Goal: Book appointment/travel/reservation

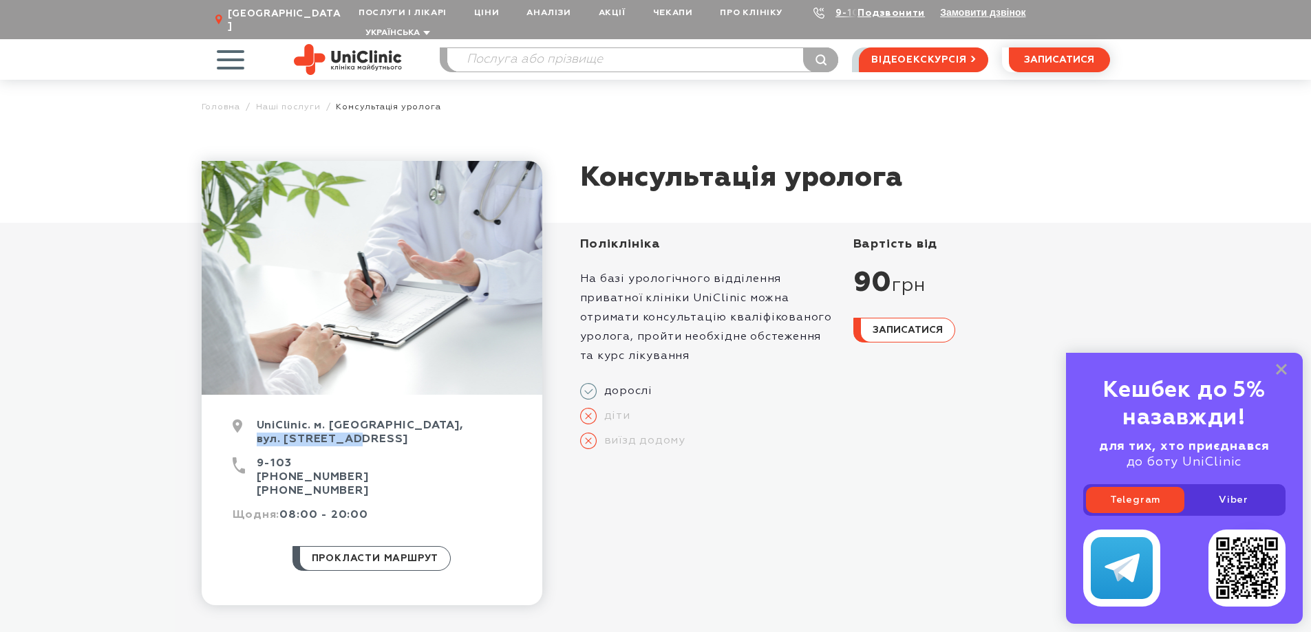
drag, startPoint x: 257, startPoint y: 427, endPoint x: 356, endPoint y: 428, distance: 99.1
click at [356, 428] on div "UniClinic. м. [GEOGRAPHIC_DATA], вул. [STREET_ADDRESS]" at bounding box center [372, 438] width 279 height 38
copy div "вул. Покровська"
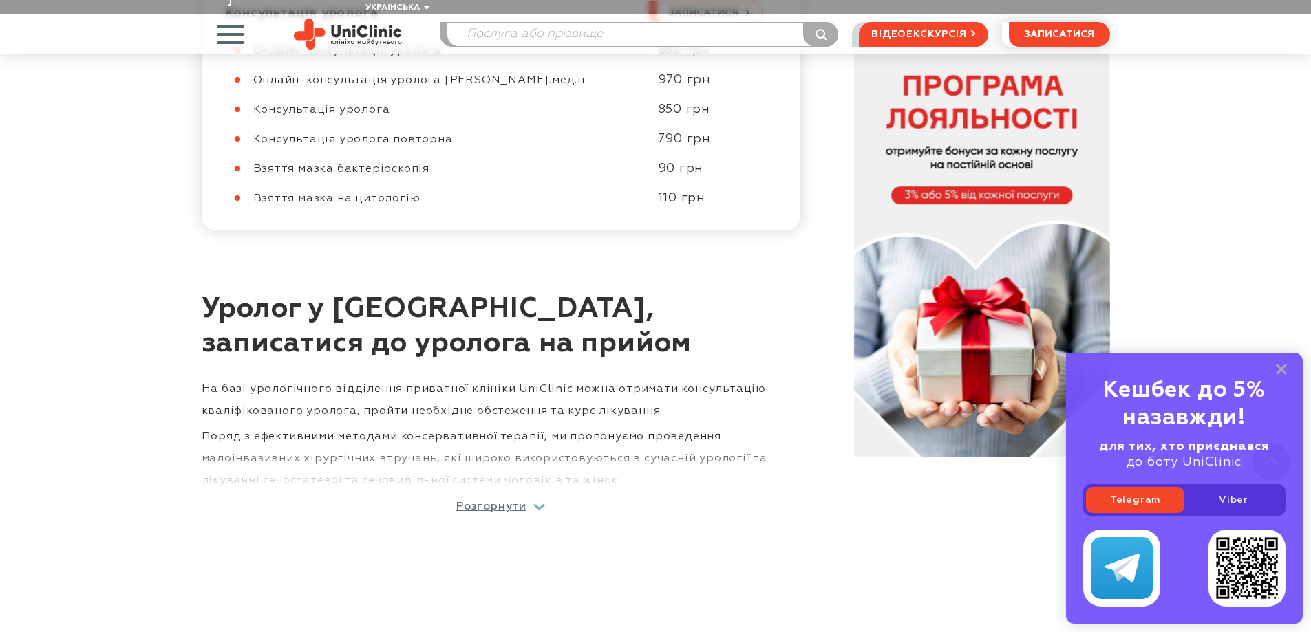
scroll to position [894, 0]
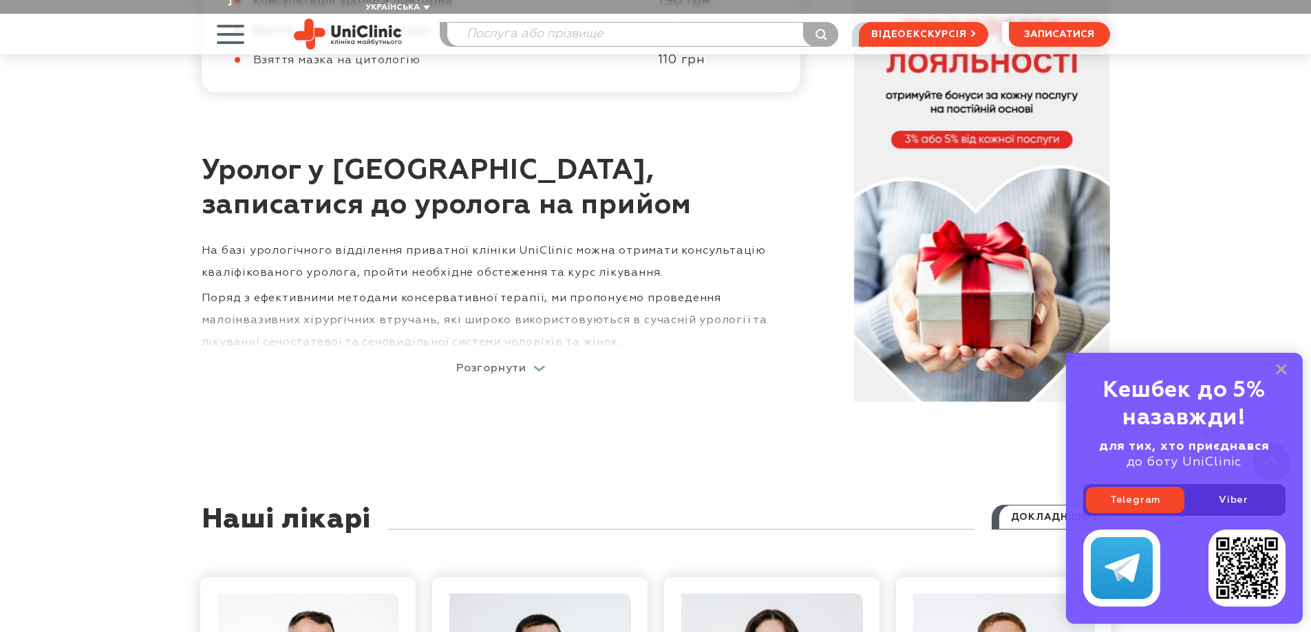
click at [506, 363] on p "Розгорнути" at bounding box center [491, 368] width 70 height 11
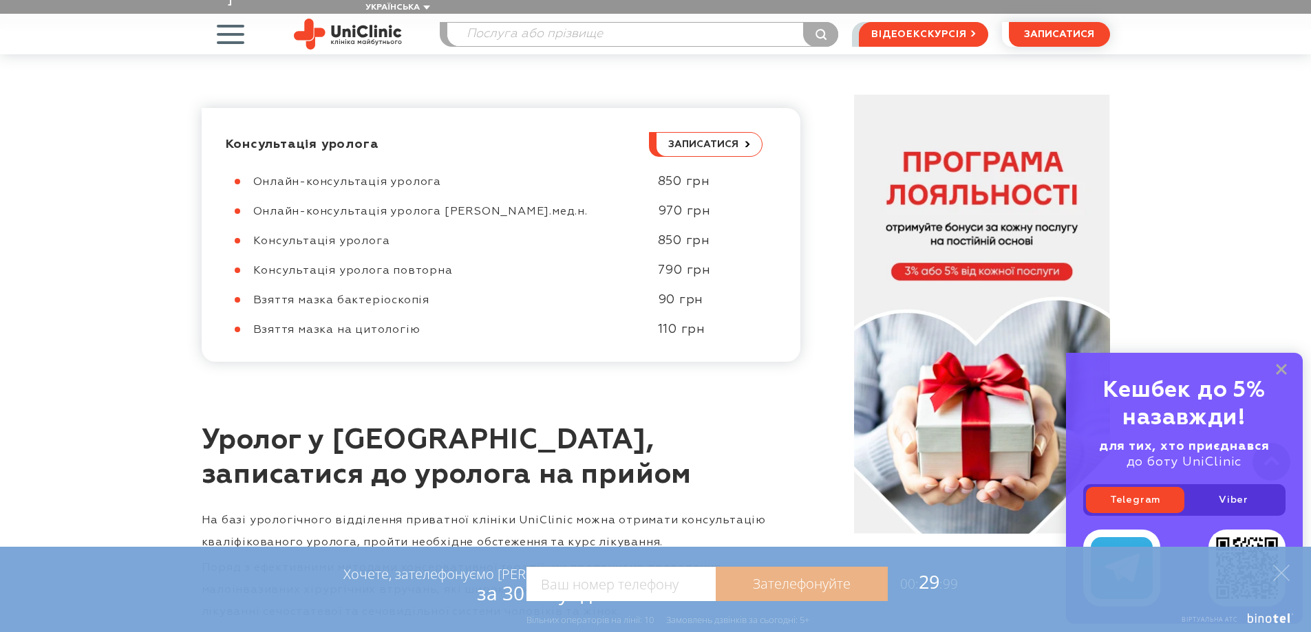
scroll to position [619, 0]
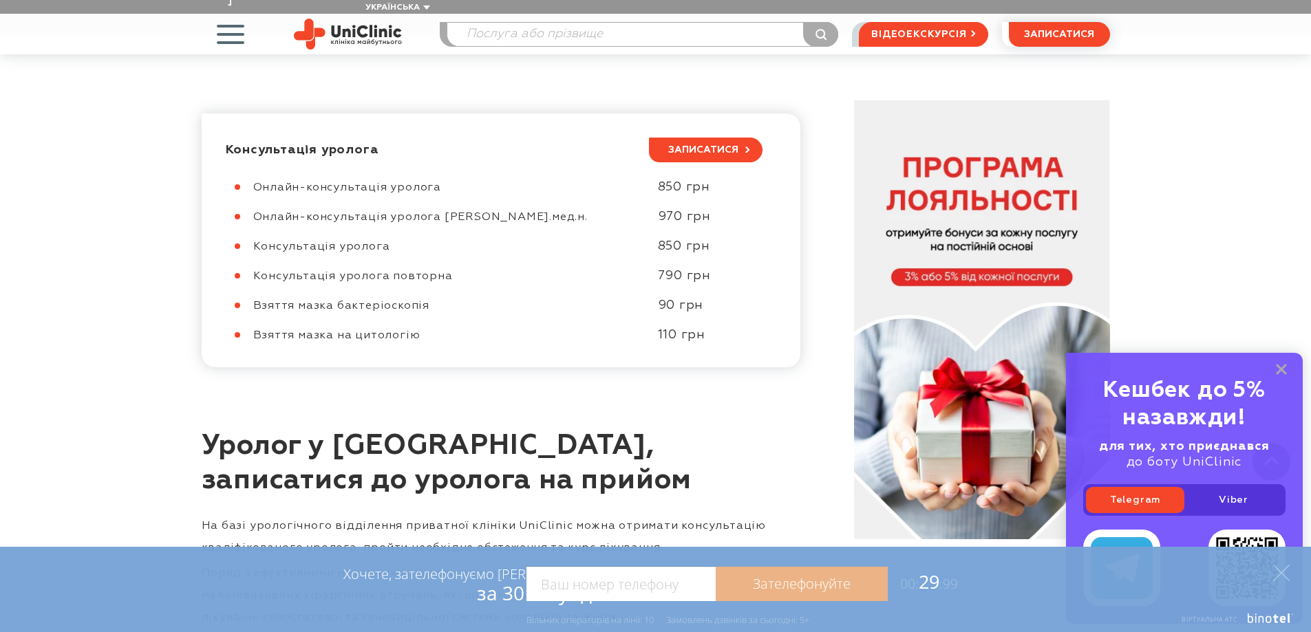
click at [696, 145] on span "записатися" at bounding box center [703, 150] width 70 height 10
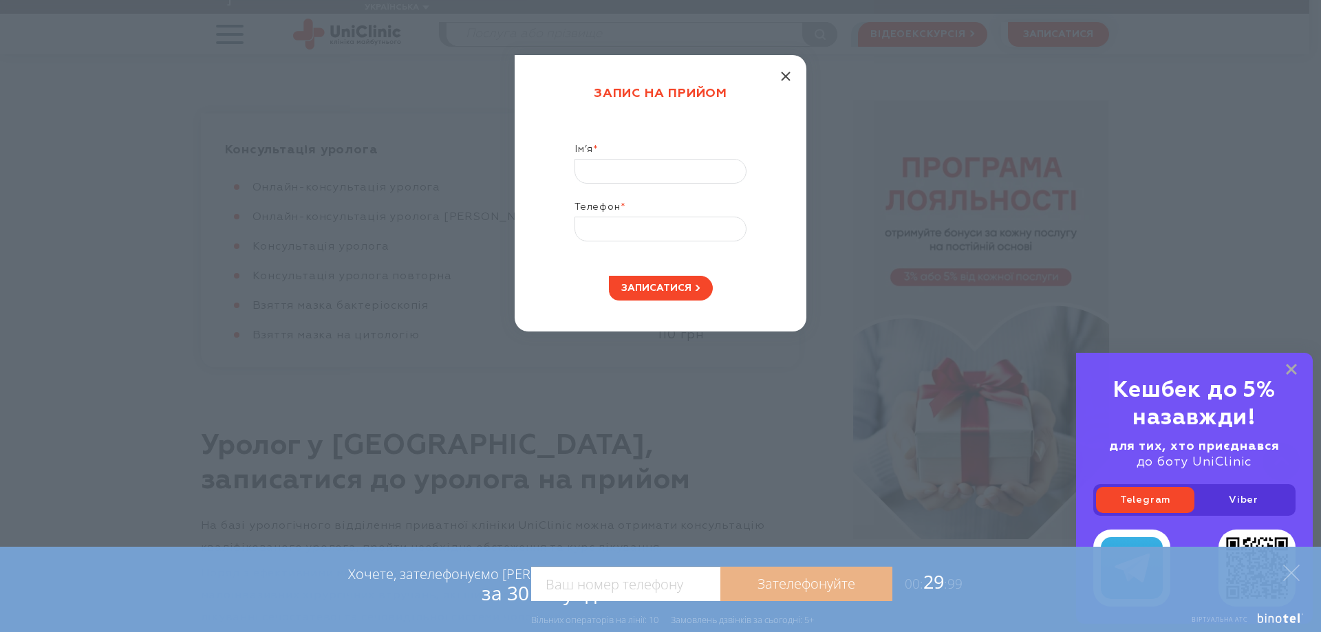
click at [784, 75] on line "button" at bounding box center [786, 76] width 8 height 8
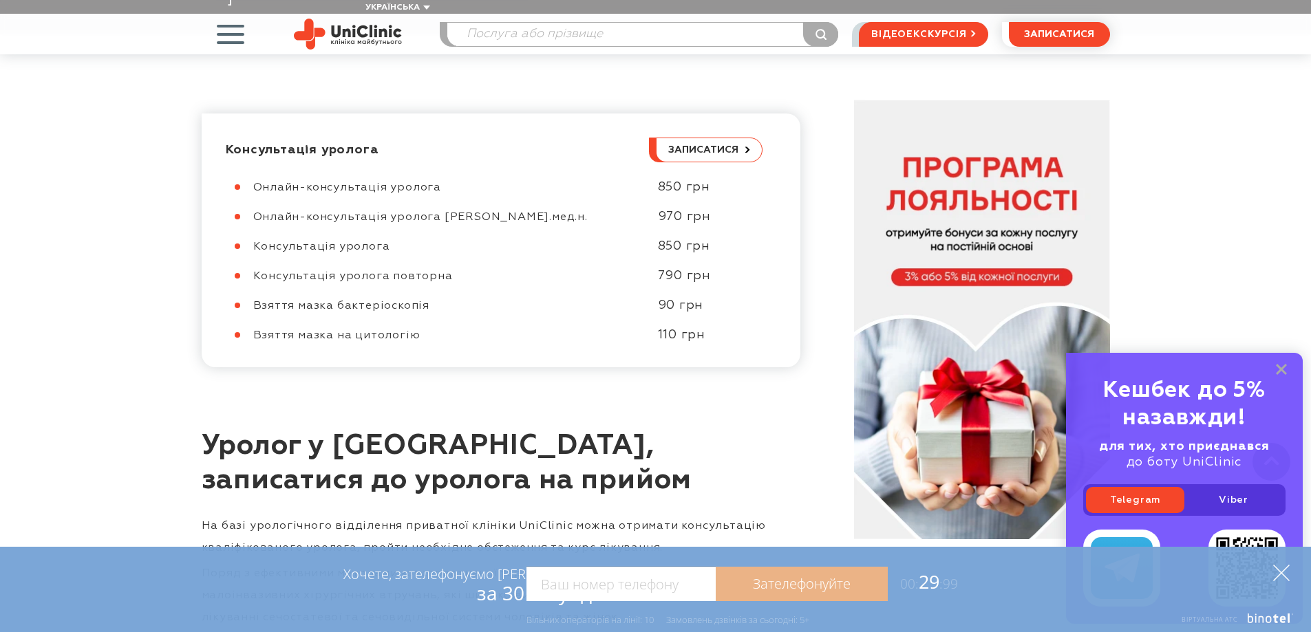
click at [1280, 572] on polygon at bounding box center [1281, 573] width 17 height 17
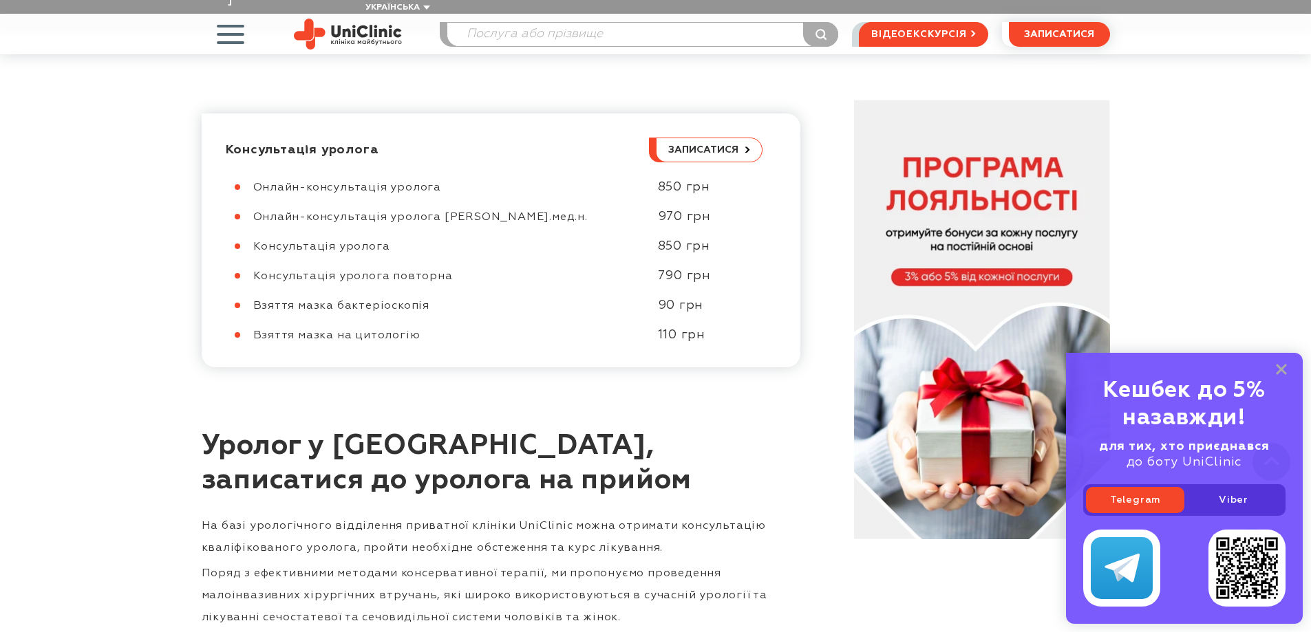
drag, startPoint x: 1280, startPoint y: 367, endPoint x: 1255, endPoint y: 260, distance: 109.6
click at [1281, 367] on icon at bounding box center [1281, 370] width 11 height 12
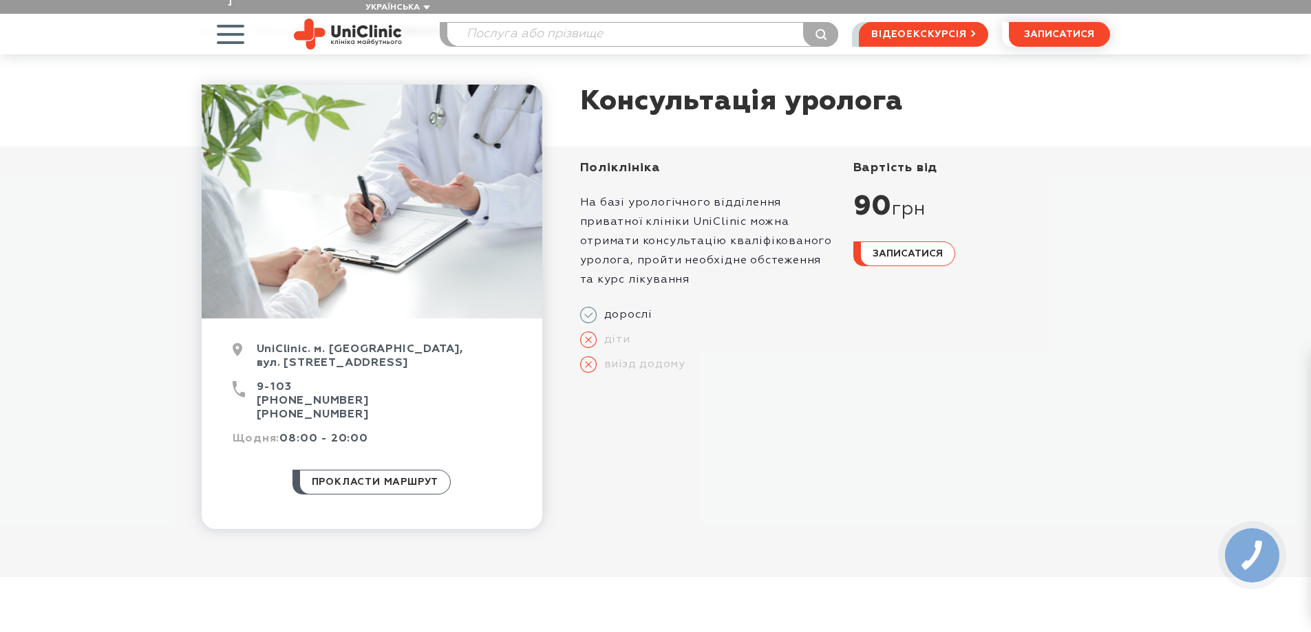
scroll to position [138, 0]
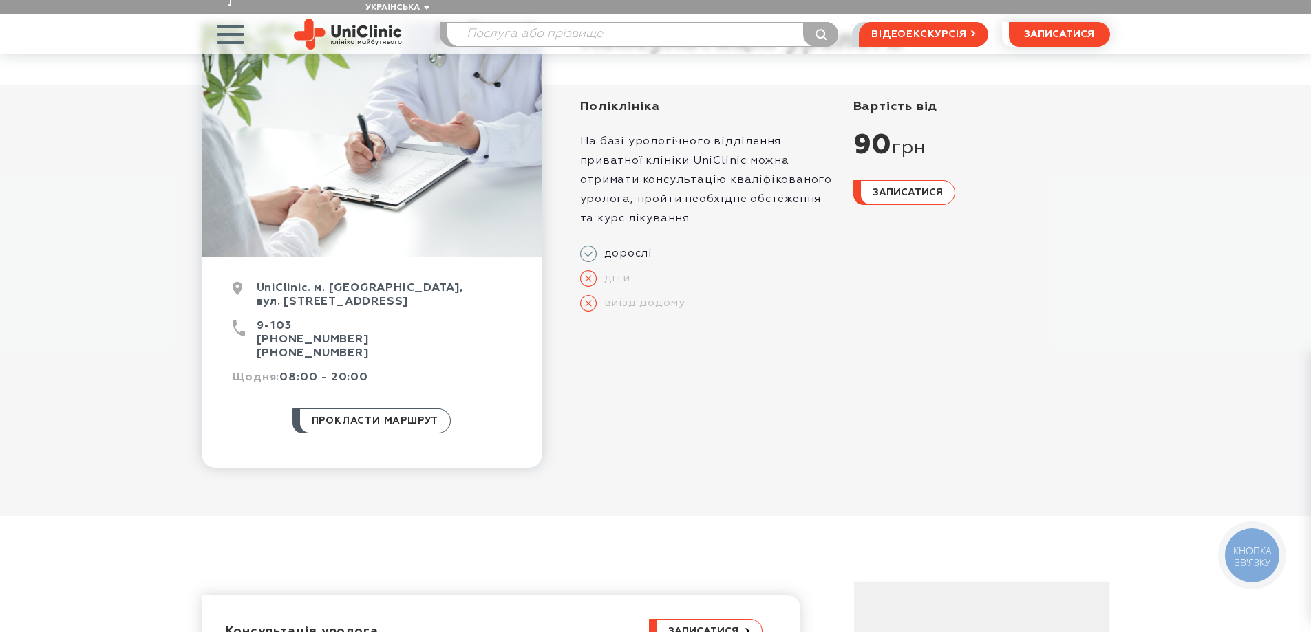
click at [580, 250] on div "Поліклініка На базі урологічного відділення приватної клініки UniClinic можна о…" at bounding box center [845, 209] width 530 height 248
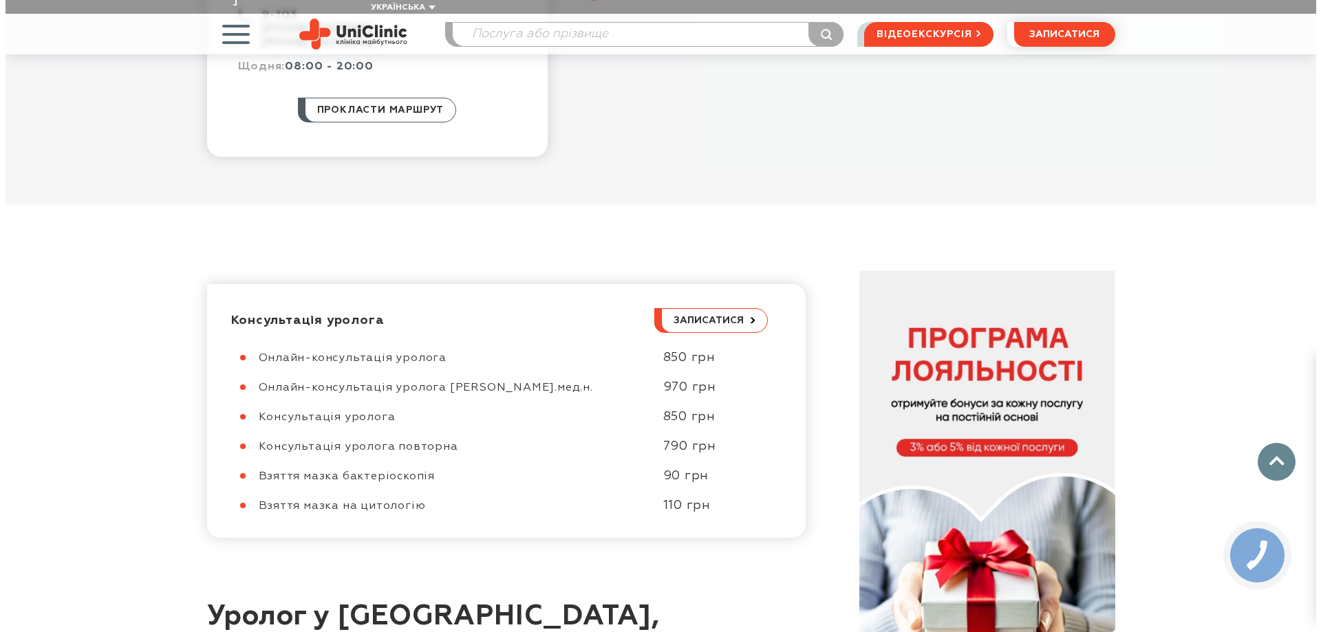
scroll to position [482, 0]
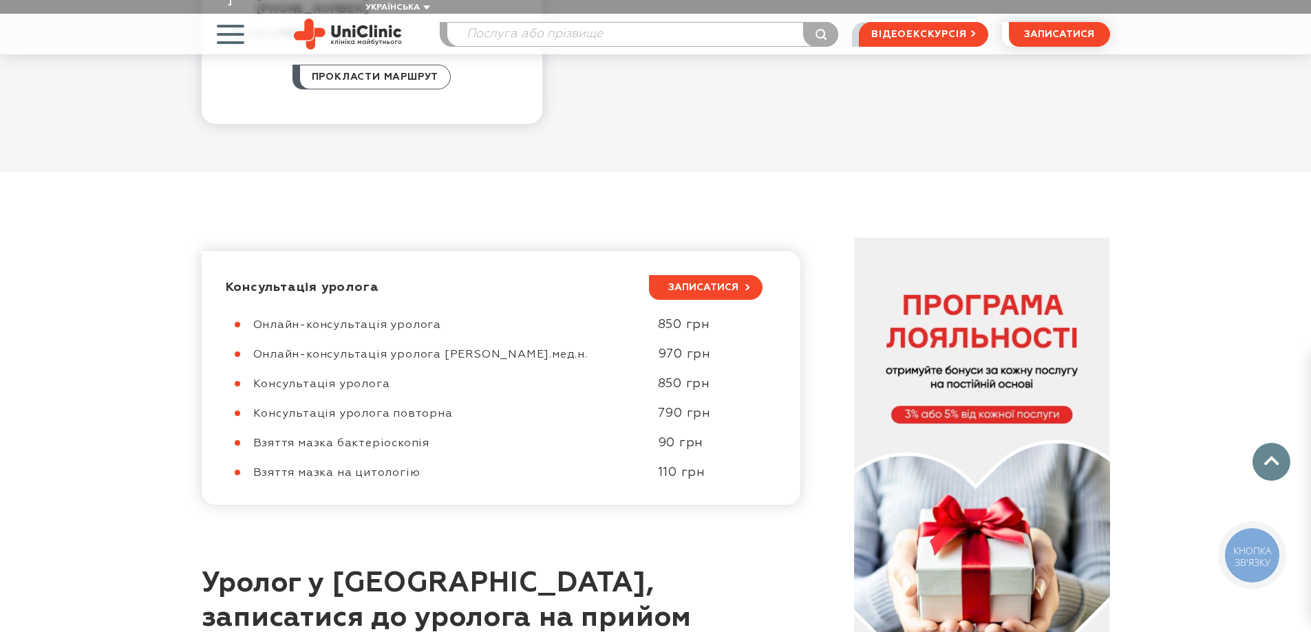
click at [719, 283] on span "записатися" at bounding box center [703, 288] width 70 height 10
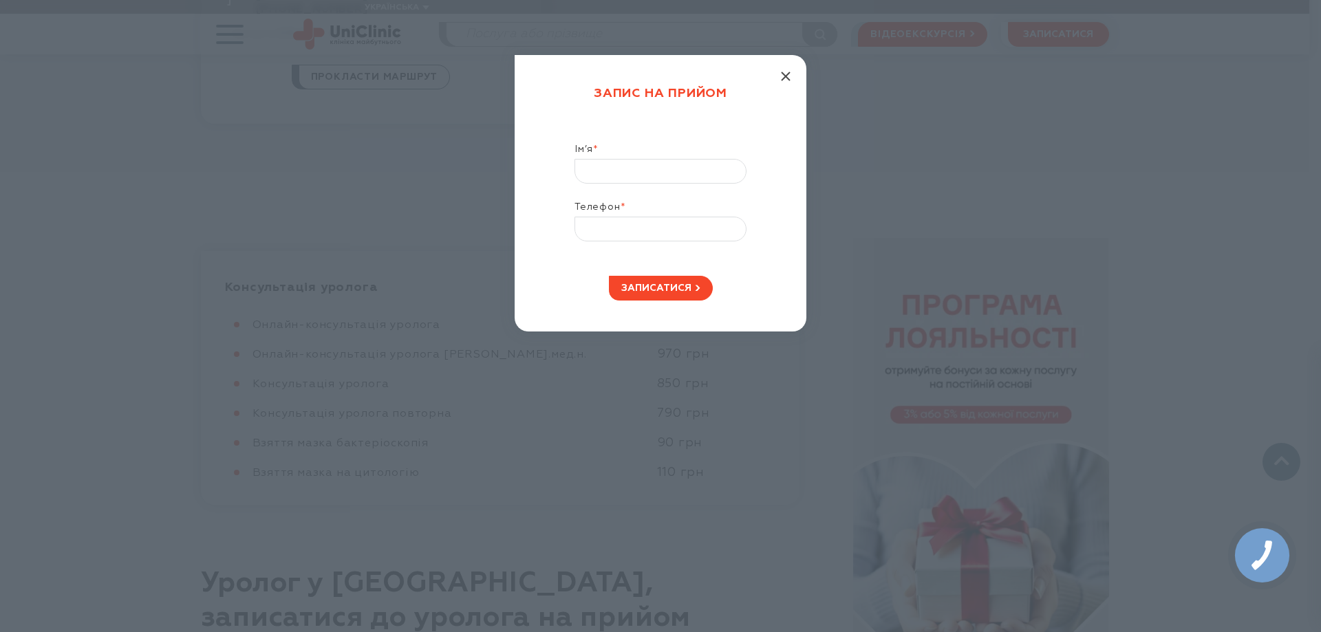
click at [791, 74] on button "button" at bounding box center [785, 75] width 11 height 11
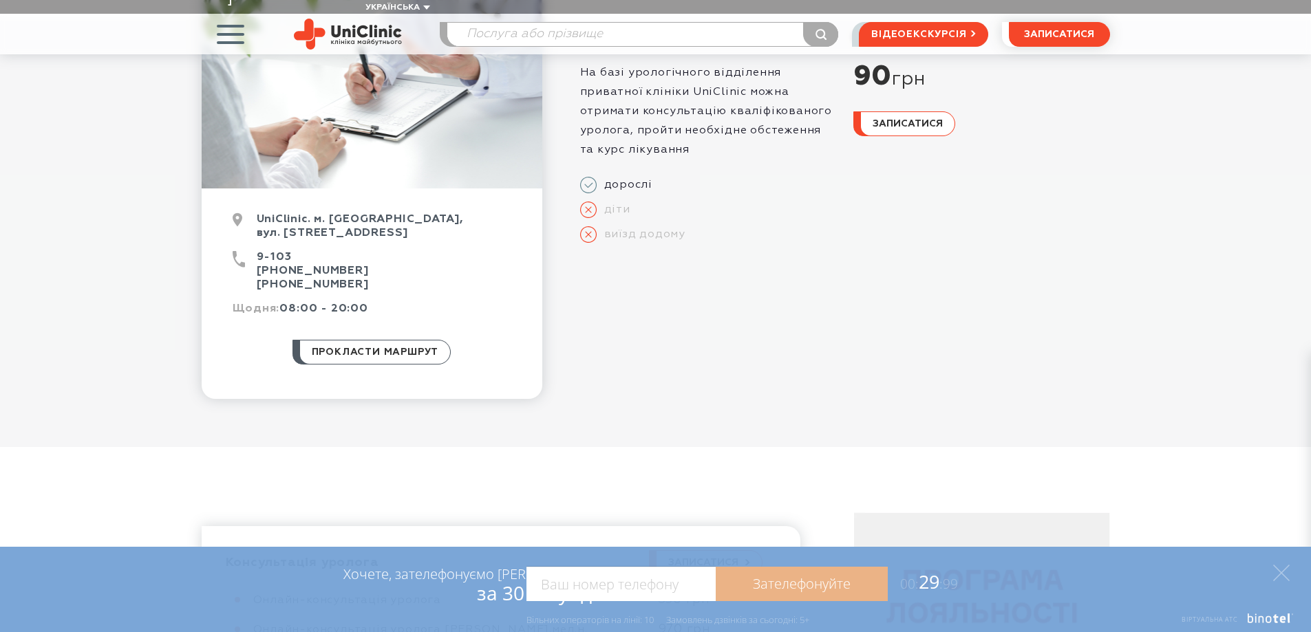
scroll to position [0, 0]
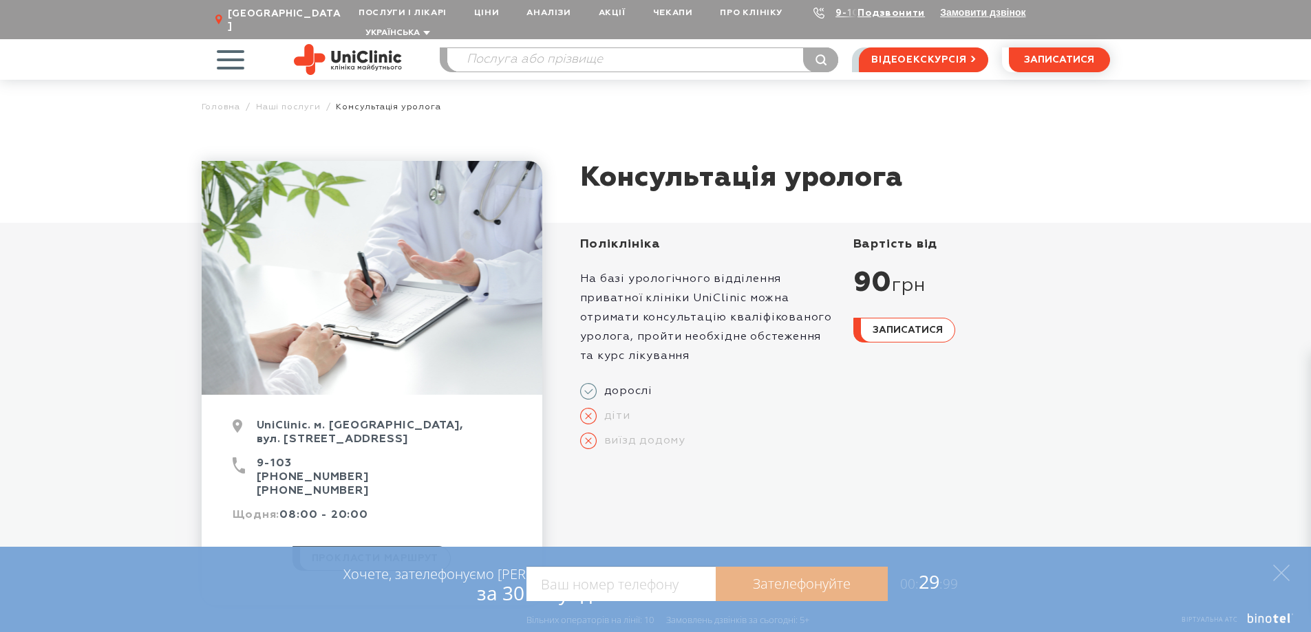
click at [1293, 576] on div "Хочете, зателефонуємо Вам за 30 секунд? Зателефонуйте 00: 29 :99 Наприклад: 067…" at bounding box center [655, 589] width 1311 height 85
click at [1288, 575] on icon at bounding box center [1281, 573] width 17 height 17
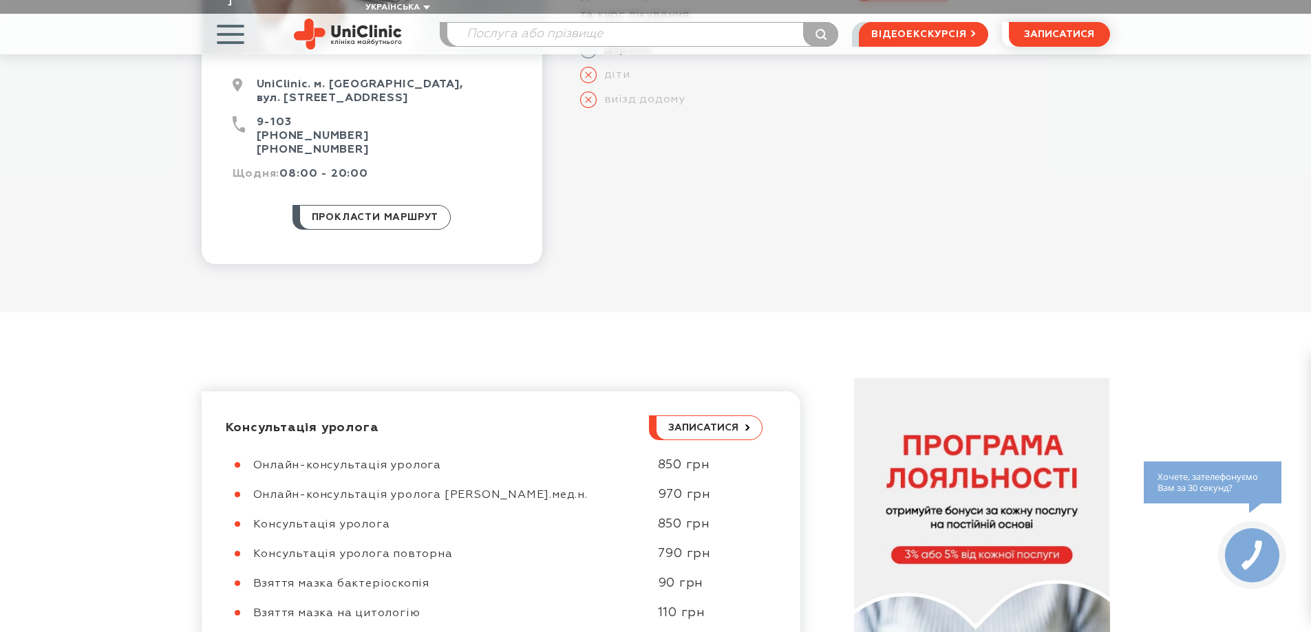
scroll to position [550, 0]
